Goal: Find specific page/section: Find specific page/section

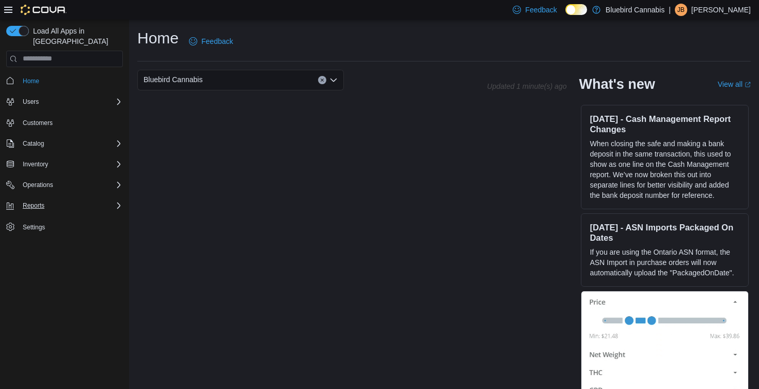
click at [60, 199] on div "Reports" at bounding box center [71, 205] width 104 height 12
click at [34, 230] on span "Reports" at bounding box center [30, 234] width 22 height 8
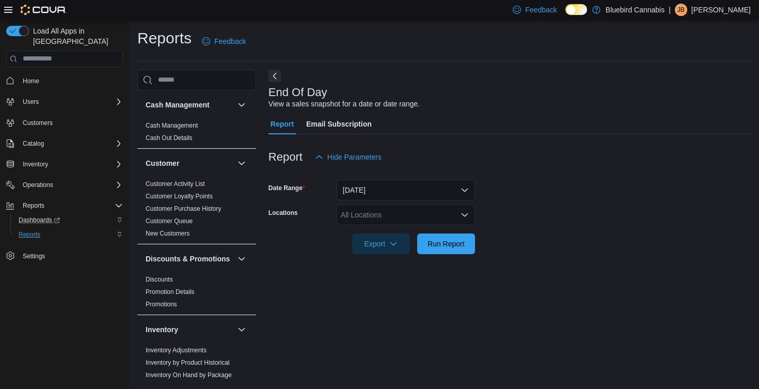
scroll to position [1, 0]
click at [51, 74] on span "Home" at bounding box center [71, 80] width 104 height 13
